Goal: Task Accomplishment & Management: Complete application form

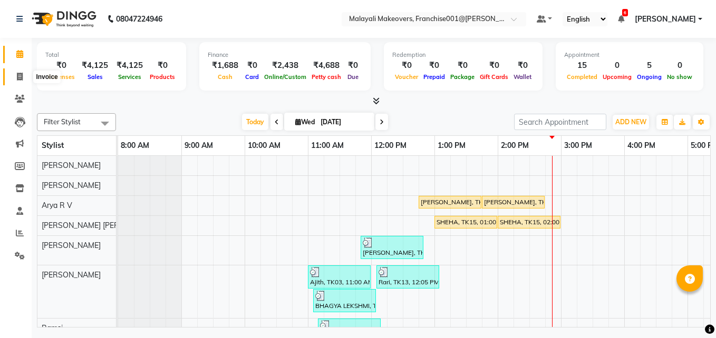
drag, startPoint x: 0, startPoint y: 0, endPoint x: 24, endPoint y: 61, distance: 65.3
click at [23, 73] on span at bounding box center [20, 77] width 18 height 12
select select "service"
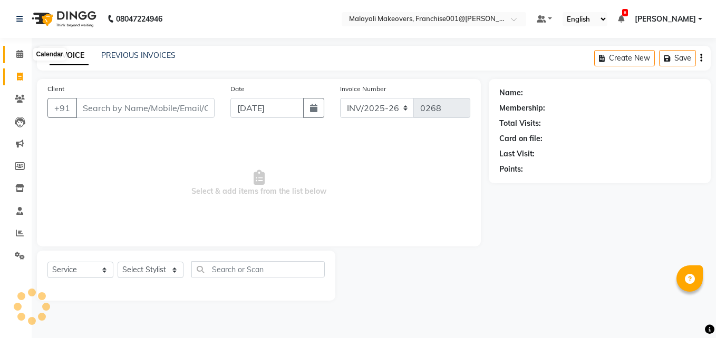
click at [24, 57] on span at bounding box center [20, 54] width 18 height 12
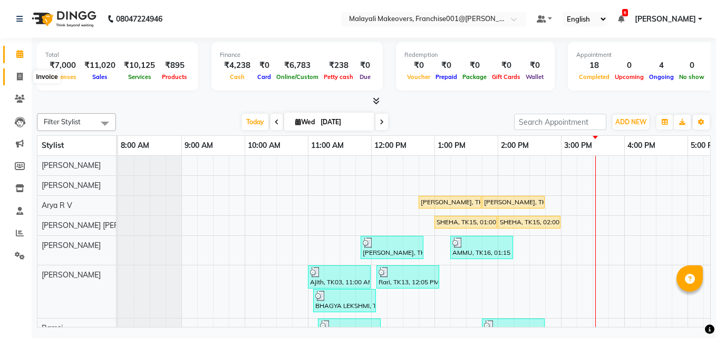
click at [15, 72] on span at bounding box center [20, 77] width 18 height 12
select select "service"
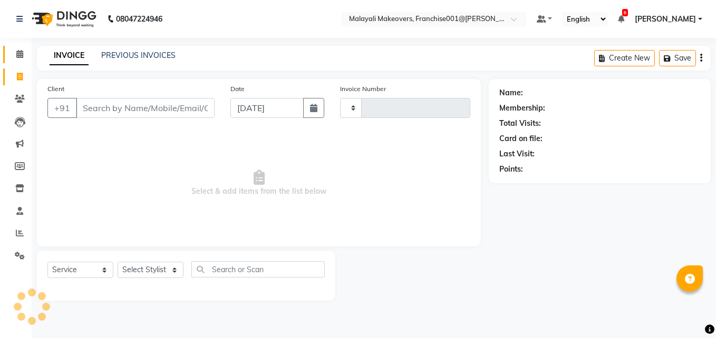
type input "0270"
select select "8923"
click at [15, 55] on span at bounding box center [20, 54] width 18 height 12
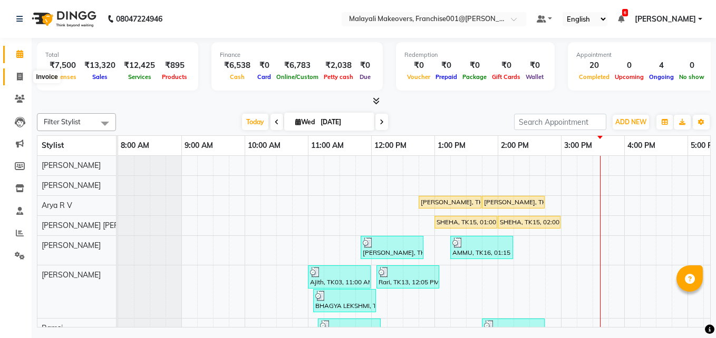
drag, startPoint x: 19, startPoint y: 76, endPoint x: 18, endPoint y: 66, distance: 10.7
click at [19, 76] on icon at bounding box center [20, 77] width 6 height 8
select select "service"
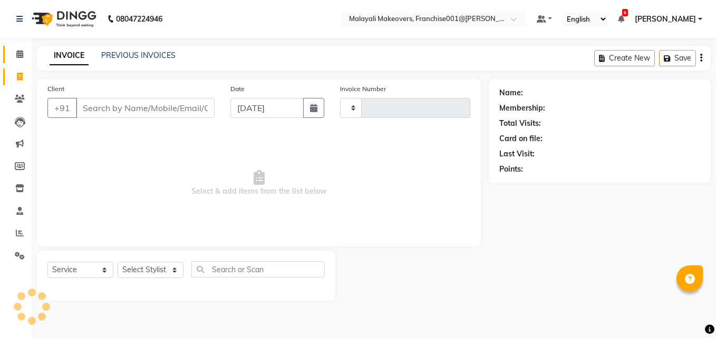
type input "0271"
select select "8923"
click at [17, 52] on icon at bounding box center [19, 54] width 7 height 8
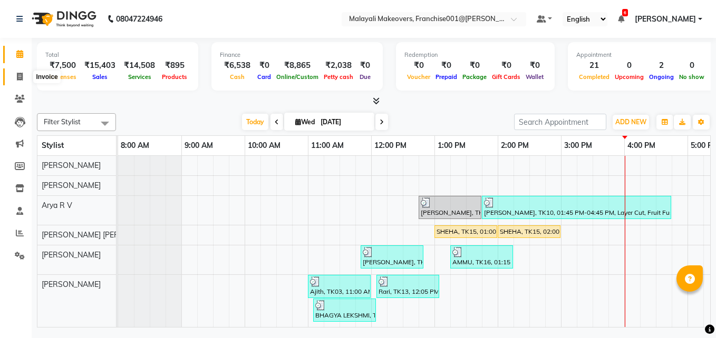
click at [17, 74] on icon at bounding box center [20, 77] width 6 height 8
select select "service"
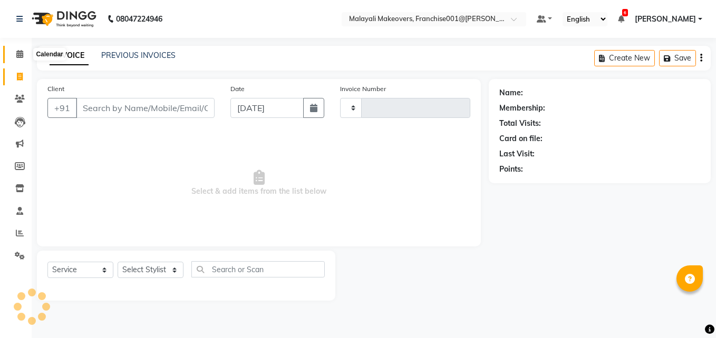
type input "0271"
click at [22, 55] on icon at bounding box center [19, 54] width 7 height 8
